Goal: Transaction & Acquisition: Subscribe to service/newsletter

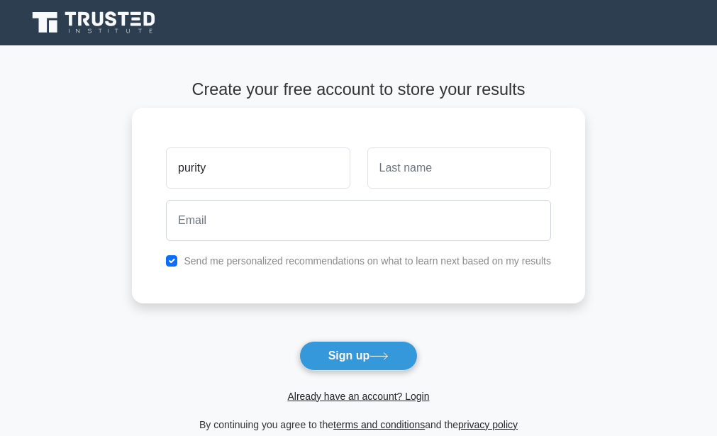
type input "purity"
click at [378, 179] on input "text" at bounding box center [459, 167] width 184 height 41
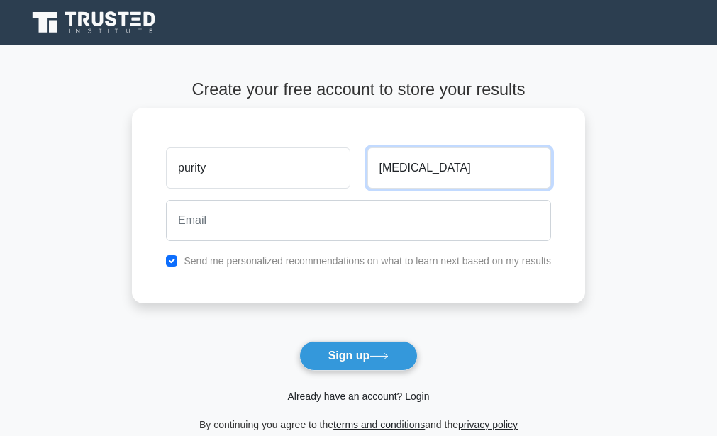
type input "[MEDICAL_DATA]"
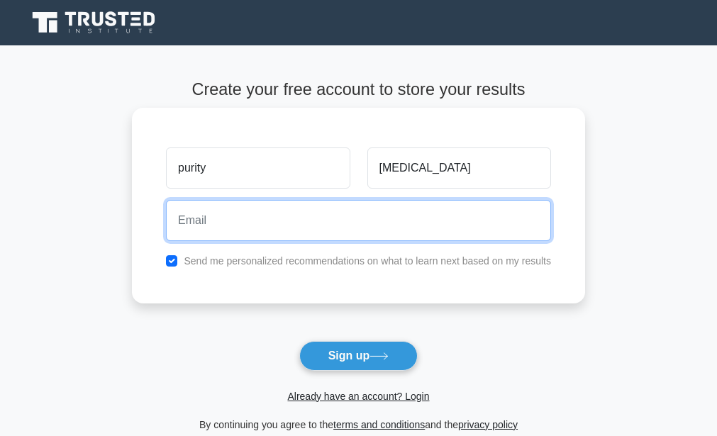
click at [253, 223] on input "email" at bounding box center [358, 220] width 385 height 41
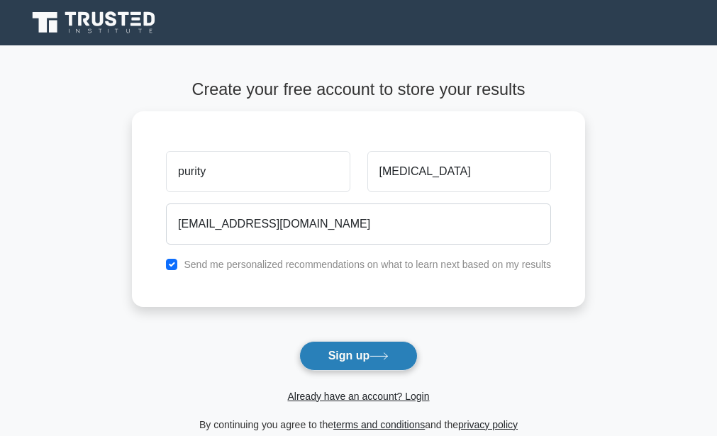
click at [326, 352] on button "Sign up" at bounding box center [358, 356] width 119 height 30
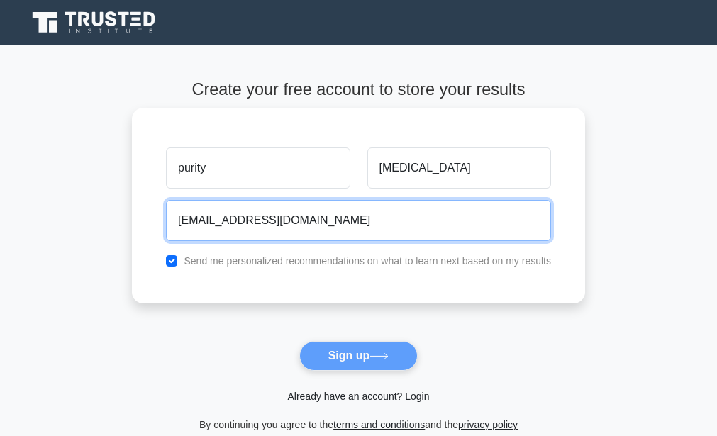
click at [269, 227] on input "[EMAIL_ADDRESS][DOMAIN_NAME]" at bounding box center [358, 220] width 385 height 41
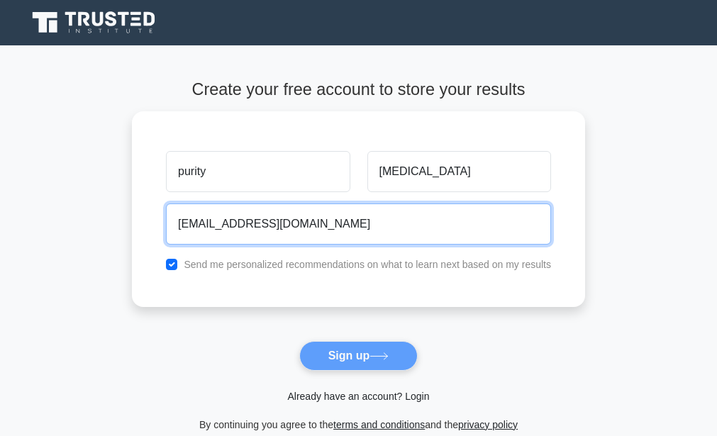
type input "[EMAIL_ADDRESS][DOMAIN_NAME]"
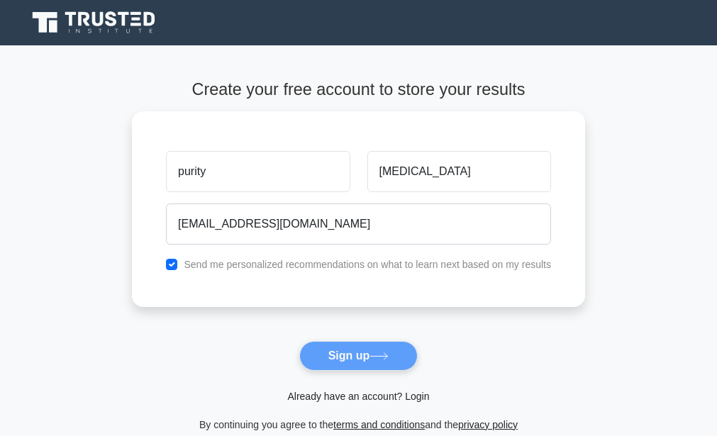
click at [340, 397] on link "Already have an account? Login" at bounding box center [358, 396] width 142 height 11
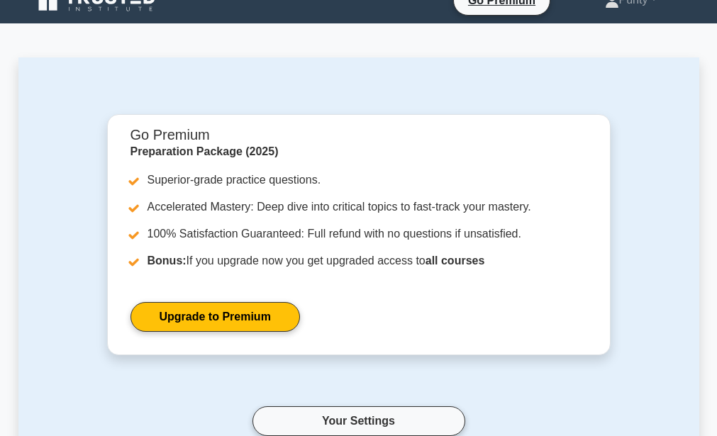
scroll to position [21, 0]
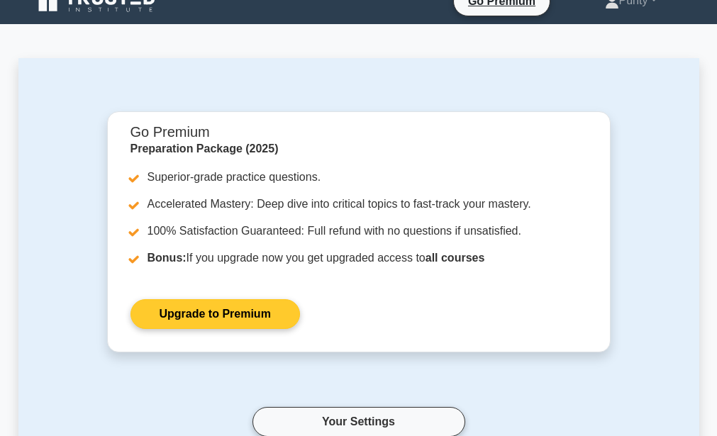
click at [300, 299] on link "Upgrade to Premium" at bounding box center [214, 314] width 169 height 30
